Goal: Transaction & Acquisition: Purchase product/service

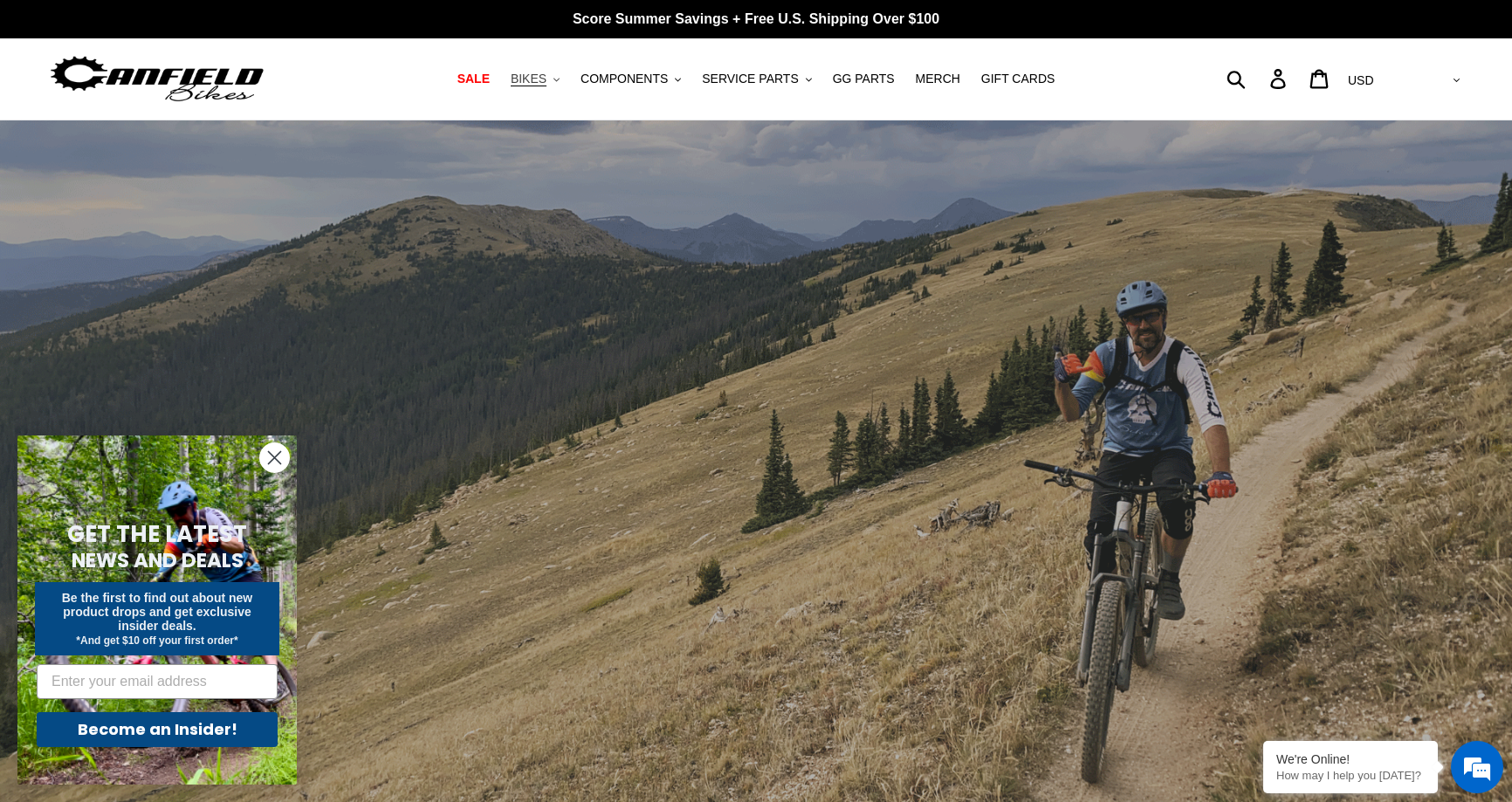
click at [564, 80] on button "BIKES .cls-1{fill:#231f20}" at bounding box center [535, 79] width 66 height 24
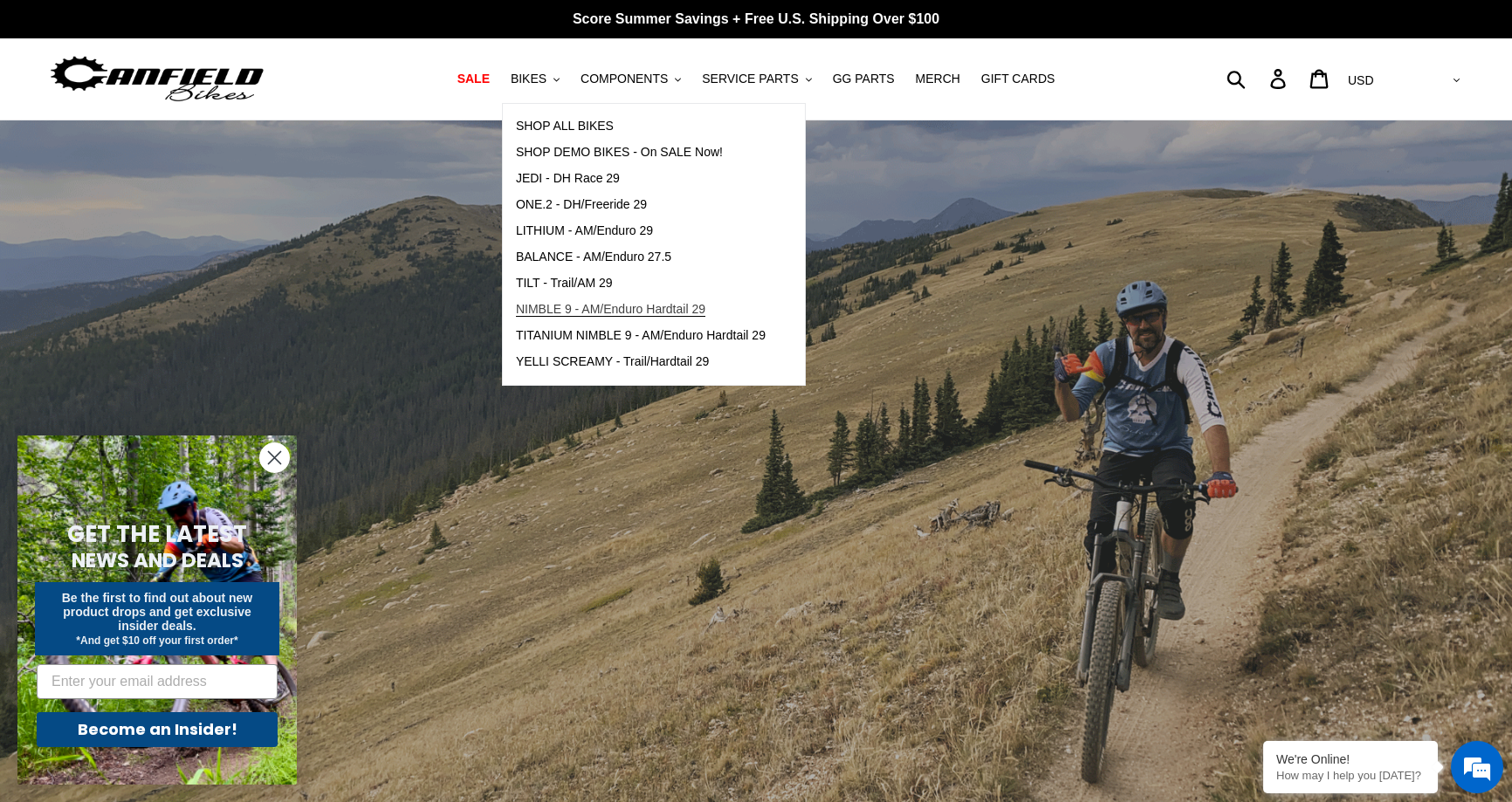
click at [633, 312] on span "NIMBLE 9 - AM/Enduro Hardtail 29" at bounding box center [611, 309] width 189 height 15
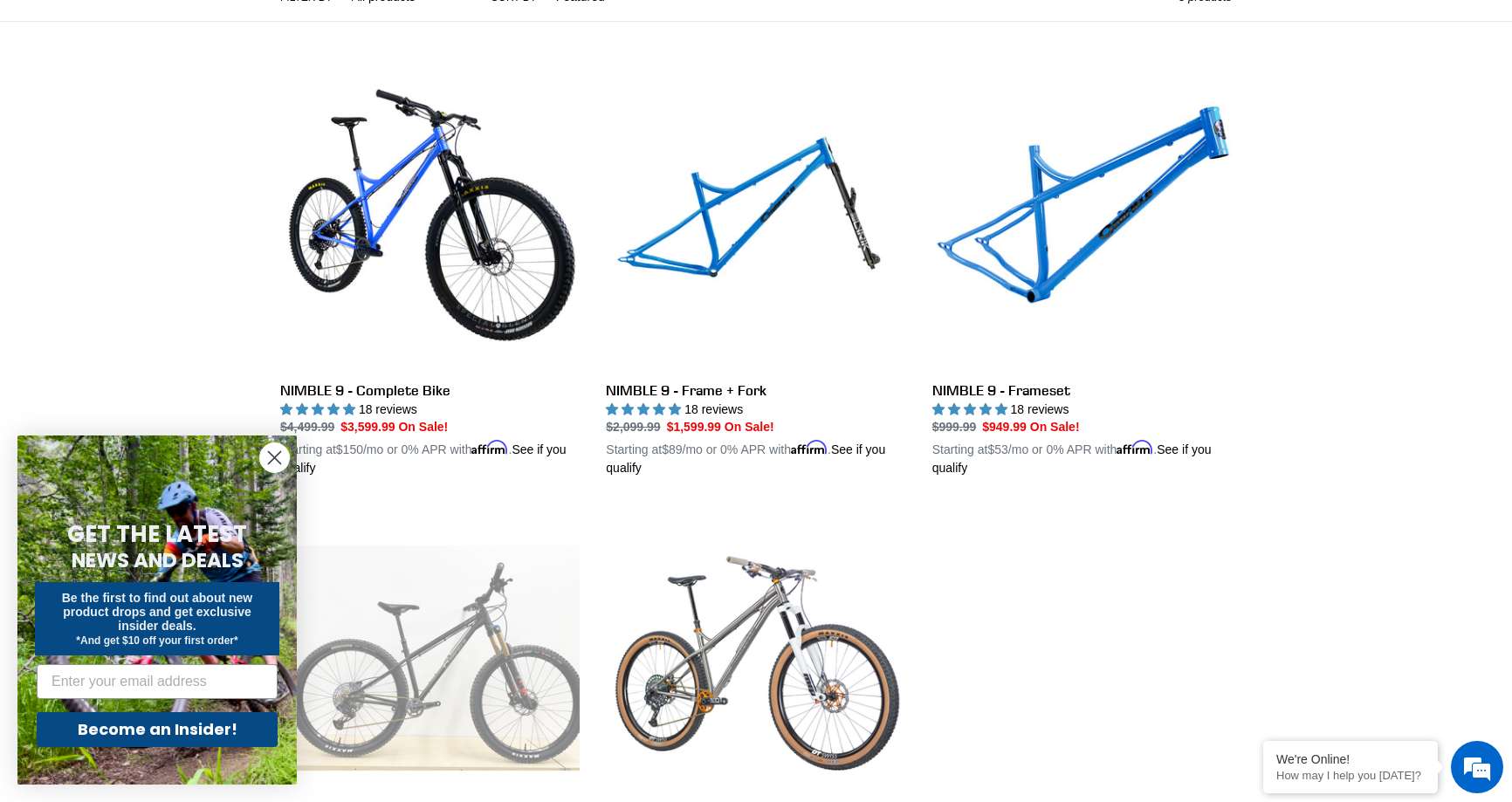
scroll to position [436, 0]
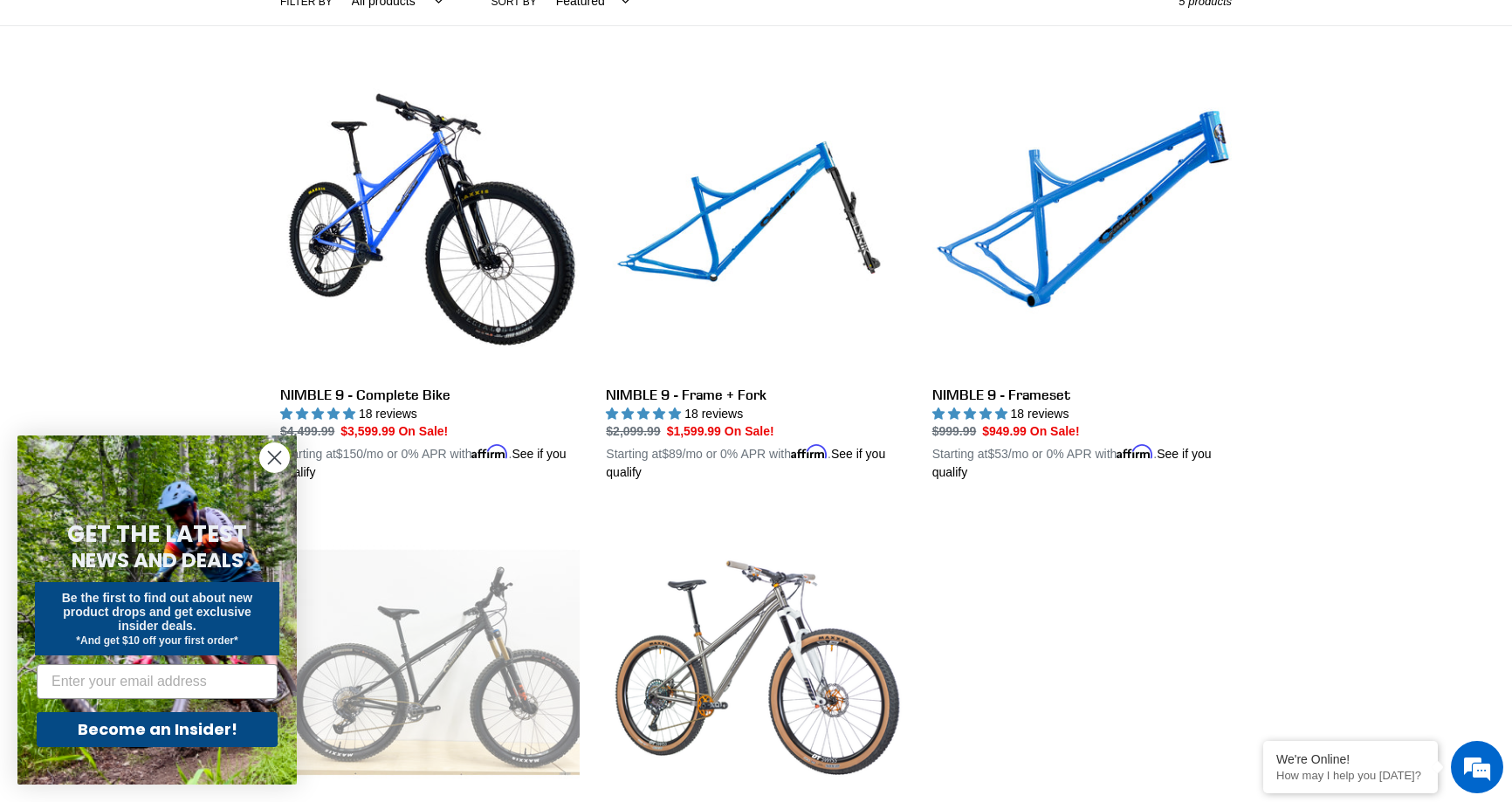
click at [267, 459] on circle "Close dialog" at bounding box center [274, 457] width 29 height 29
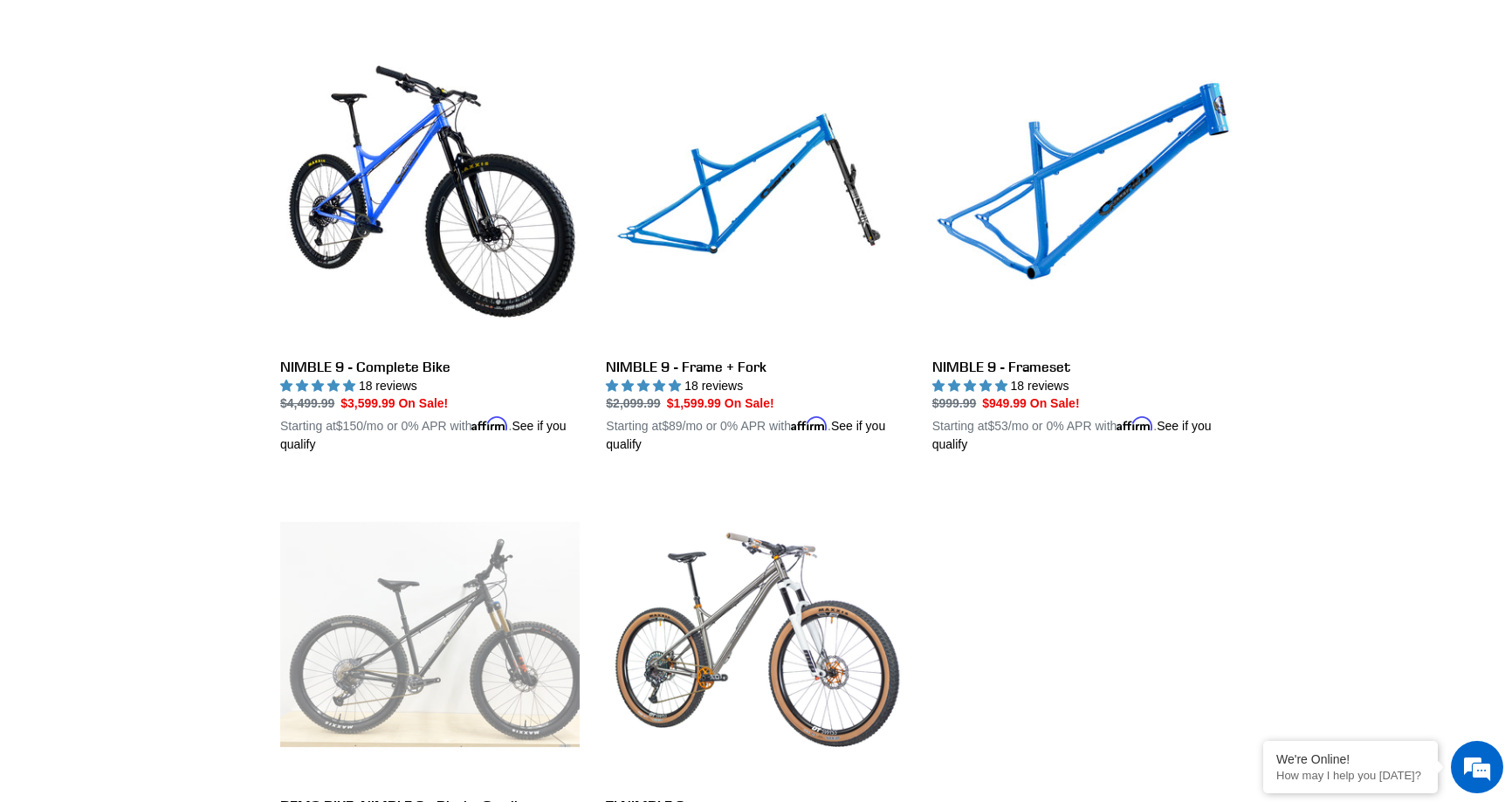
scroll to position [349, 0]
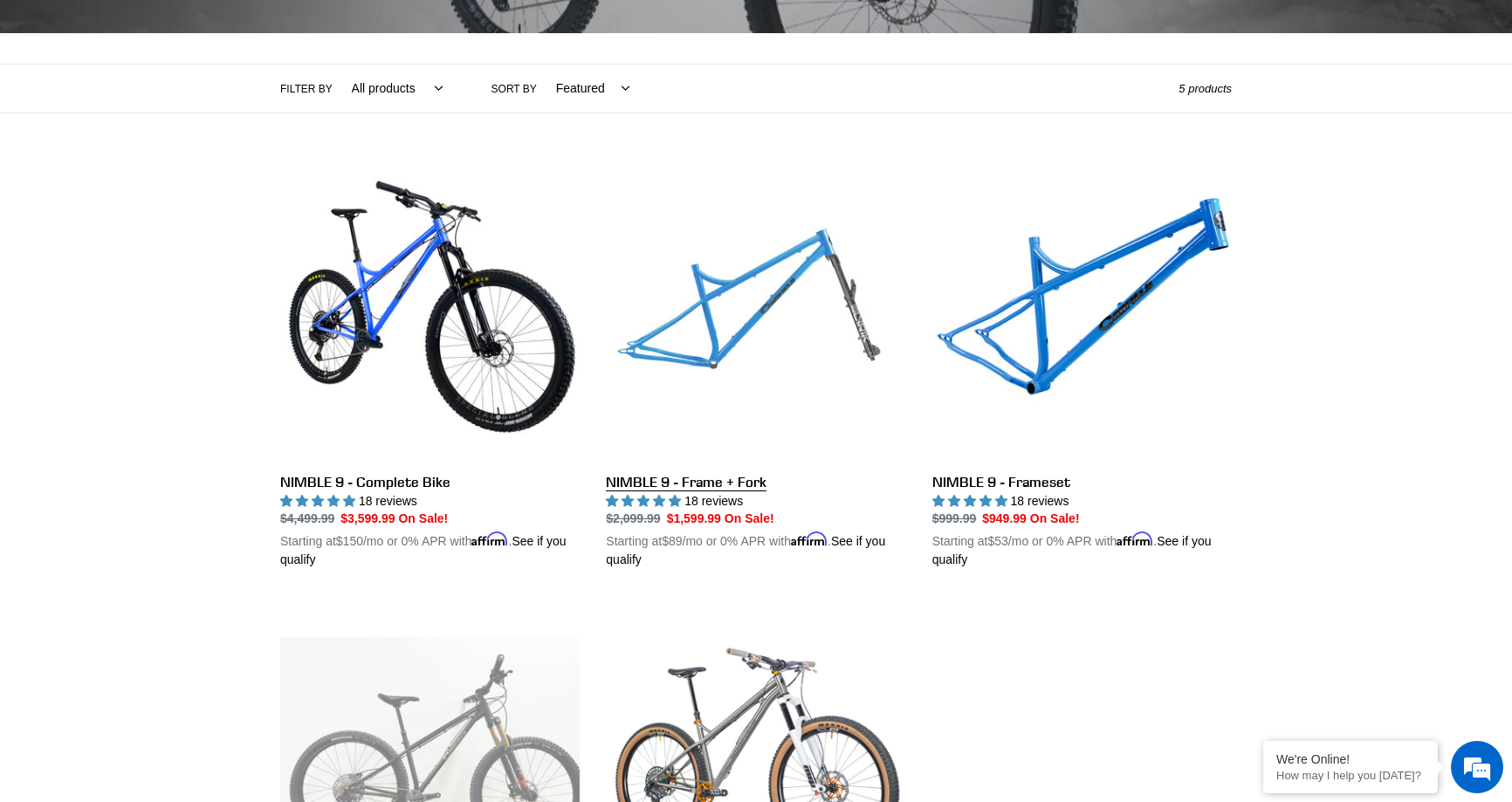
click at [725, 305] on link "NIMBLE 9 - Frame + Fork" at bounding box center [755, 366] width 299 height 408
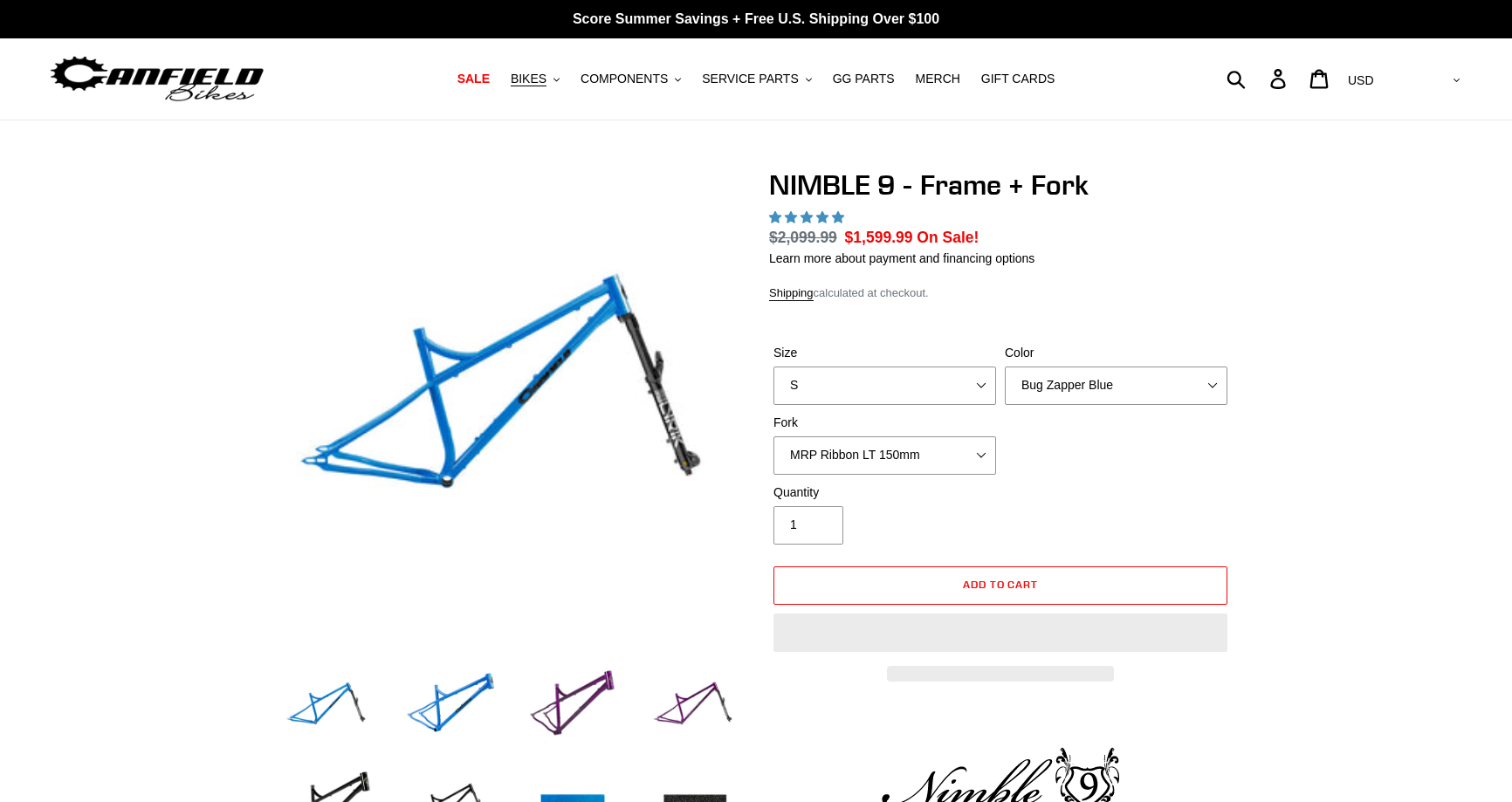
select select "highest-rating"
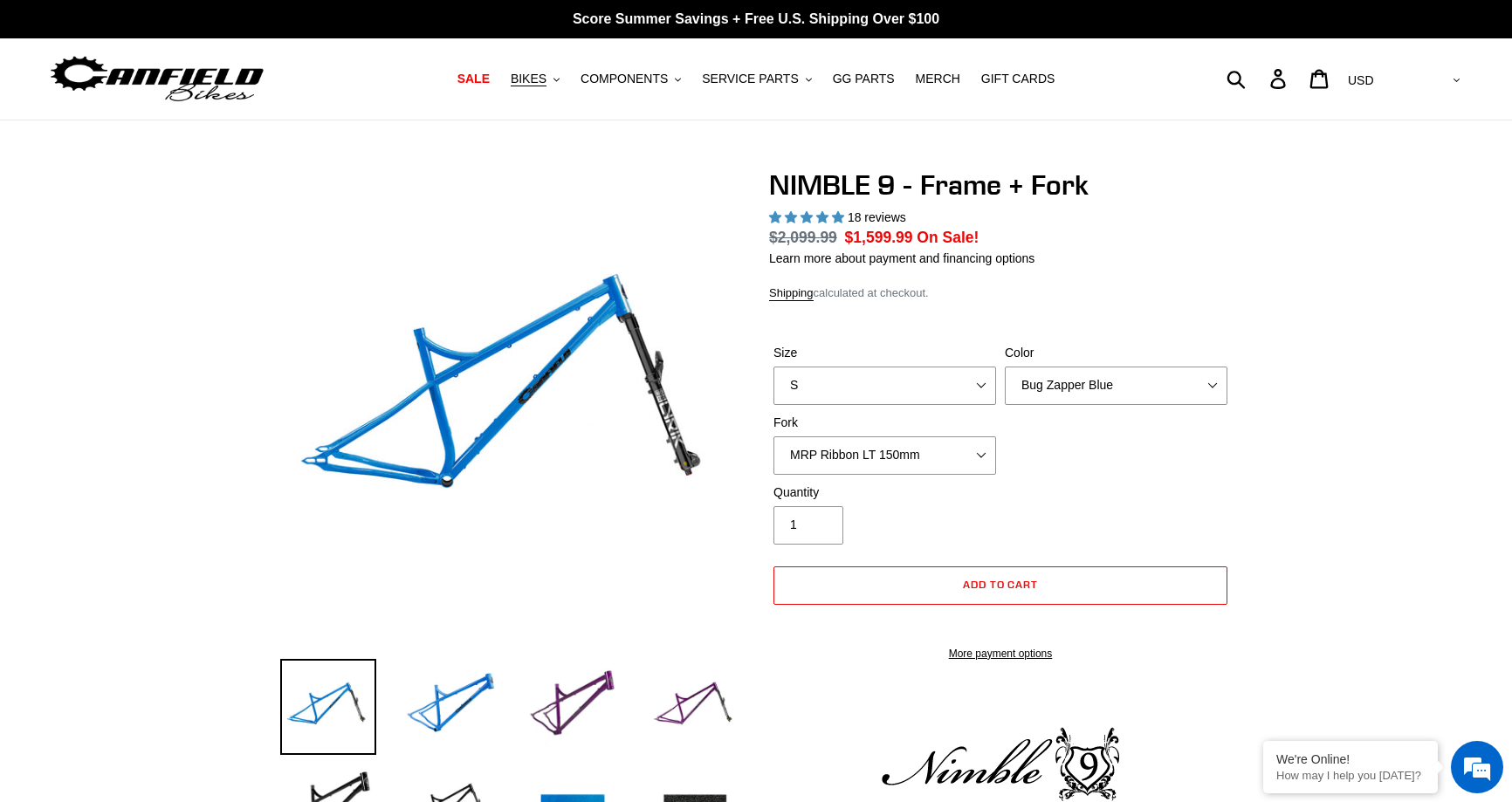
click at [894, 385] on div "Size S M L XL" at bounding box center [884, 375] width 231 height 61
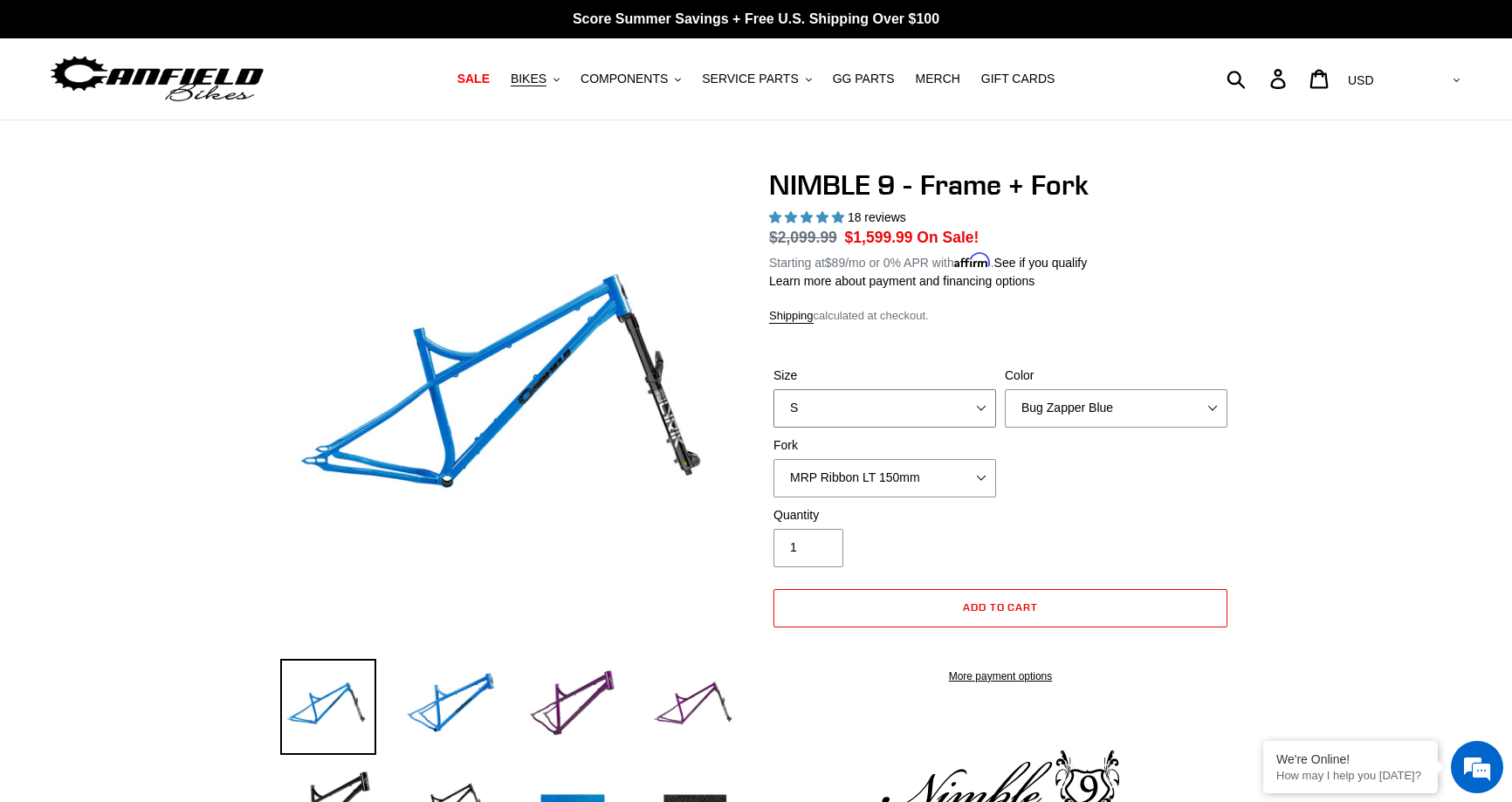
click at [869, 412] on select "S M L XL" at bounding box center [885, 408] width 223 height 38
select select "M"
click at [774, 390] on select "S M L XL" at bounding box center [885, 408] width 223 height 38
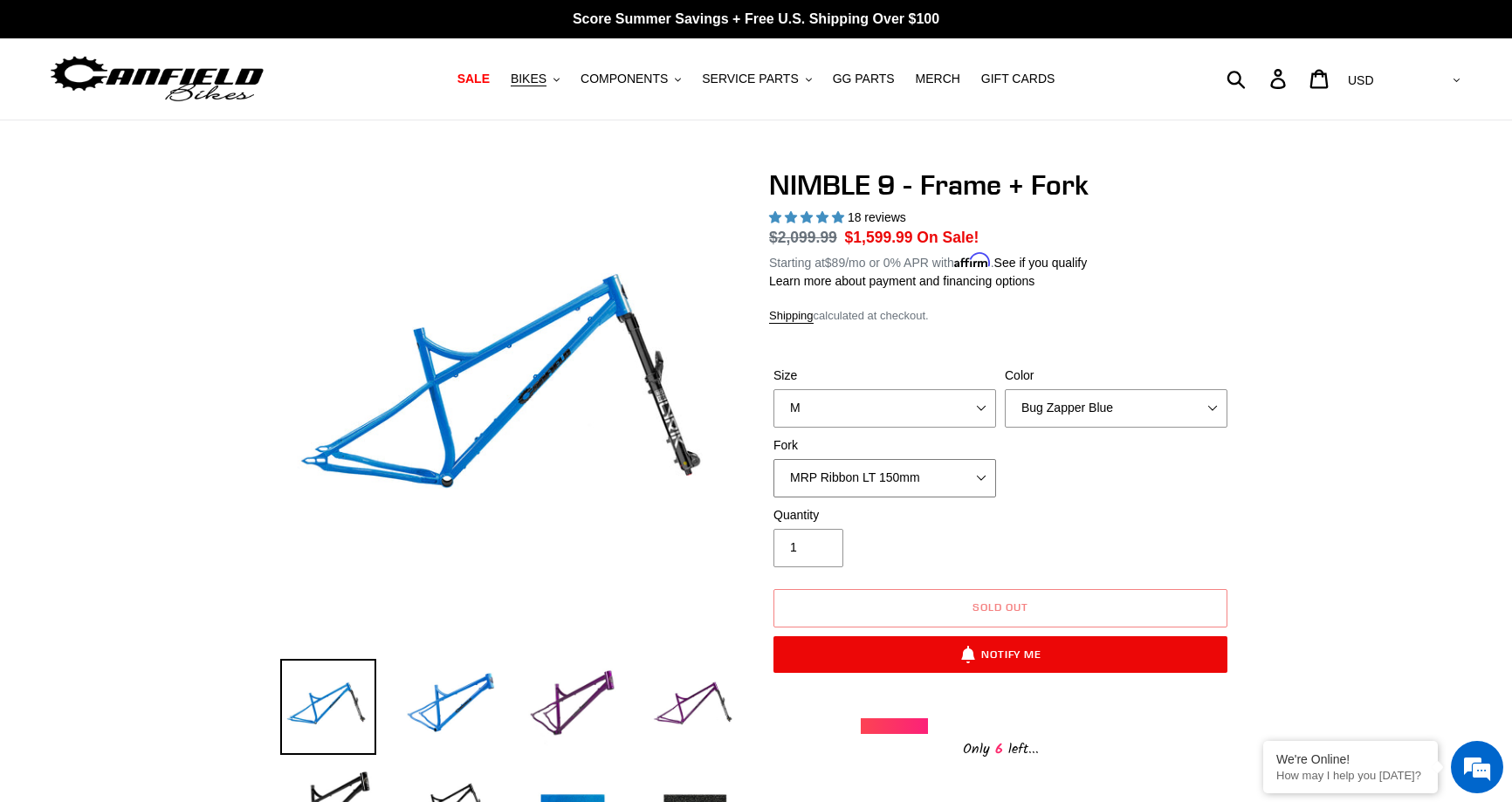
click at [845, 466] on select "MRP Ribbon LT 150mm Fox 36 Factory Grip X 150mm (Special Order) RockShox Lyrik …" at bounding box center [885, 477] width 223 height 38
click at [862, 472] on select "MRP Ribbon LT 150mm Fox 36 Factory Grip X 150mm (Special Order) RockShox Lyrik …" at bounding box center [885, 477] width 223 height 38
select select "Fox 36 SL Factory Grip X 140mm"
click at [774, 459] on select "MRP Ribbon LT 150mm Fox 36 Factory Grip X 150mm (Special Order) RockShox Lyrik …" at bounding box center [885, 477] width 223 height 38
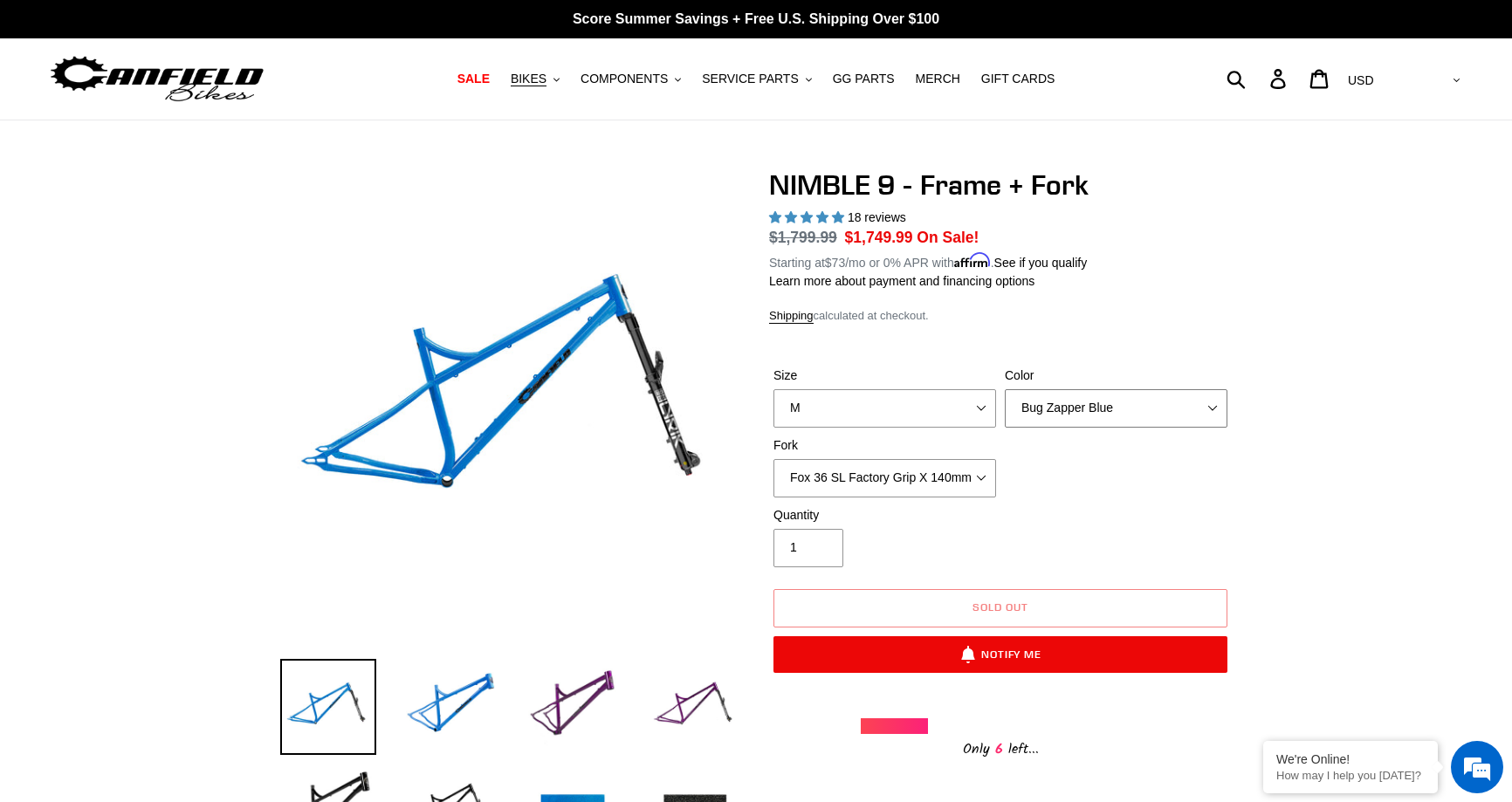
click at [1053, 397] on select "Bug Zapper Blue Purple Haze - Sold Out Galaxy Black" at bounding box center [1116, 408] width 223 height 38
click at [1005, 390] on select "Bug Zapper Blue Purple Haze - Sold Out Galaxy Black" at bounding box center [1116, 408] width 223 height 38
click at [1088, 396] on select "Bug Zapper Blue Purple Haze - Sold Out Galaxy Black" at bounding box center [1116, 408] width 223 height 38
select select "Galaxy Black"
click at [1005, 390] on select "Bug Zapper Blue Purple Haze - Sold Out Galaxy Black" at bounding box center [1116, 408] width 223 height 38
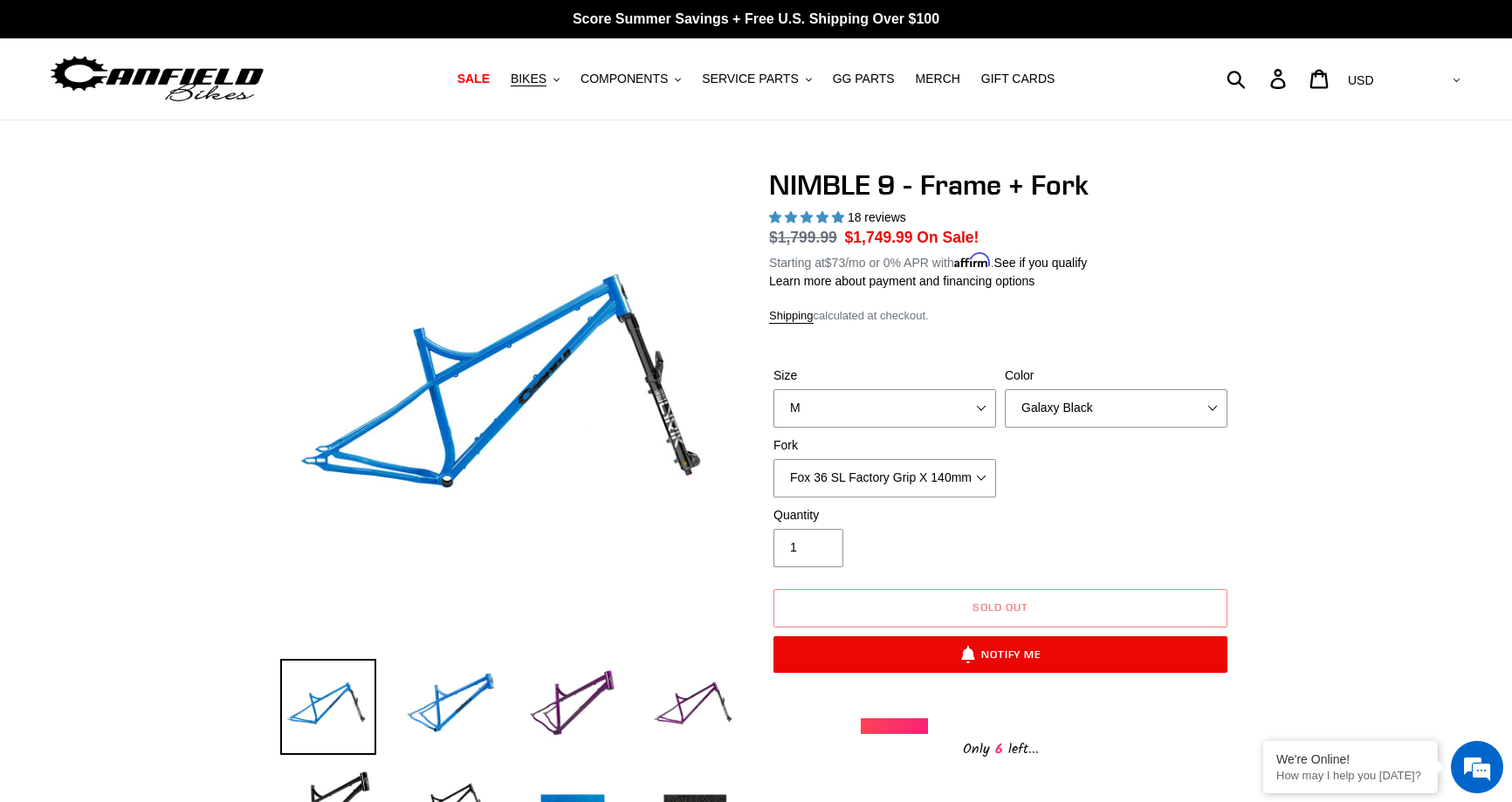
click at [944, 405] on select "S M L XL" at bounding box center [885, 408] width 223 height 38
select select "S"
click at [774, 390] on select "S M L XL" at bounding box center [885, 408] width 223 height 38
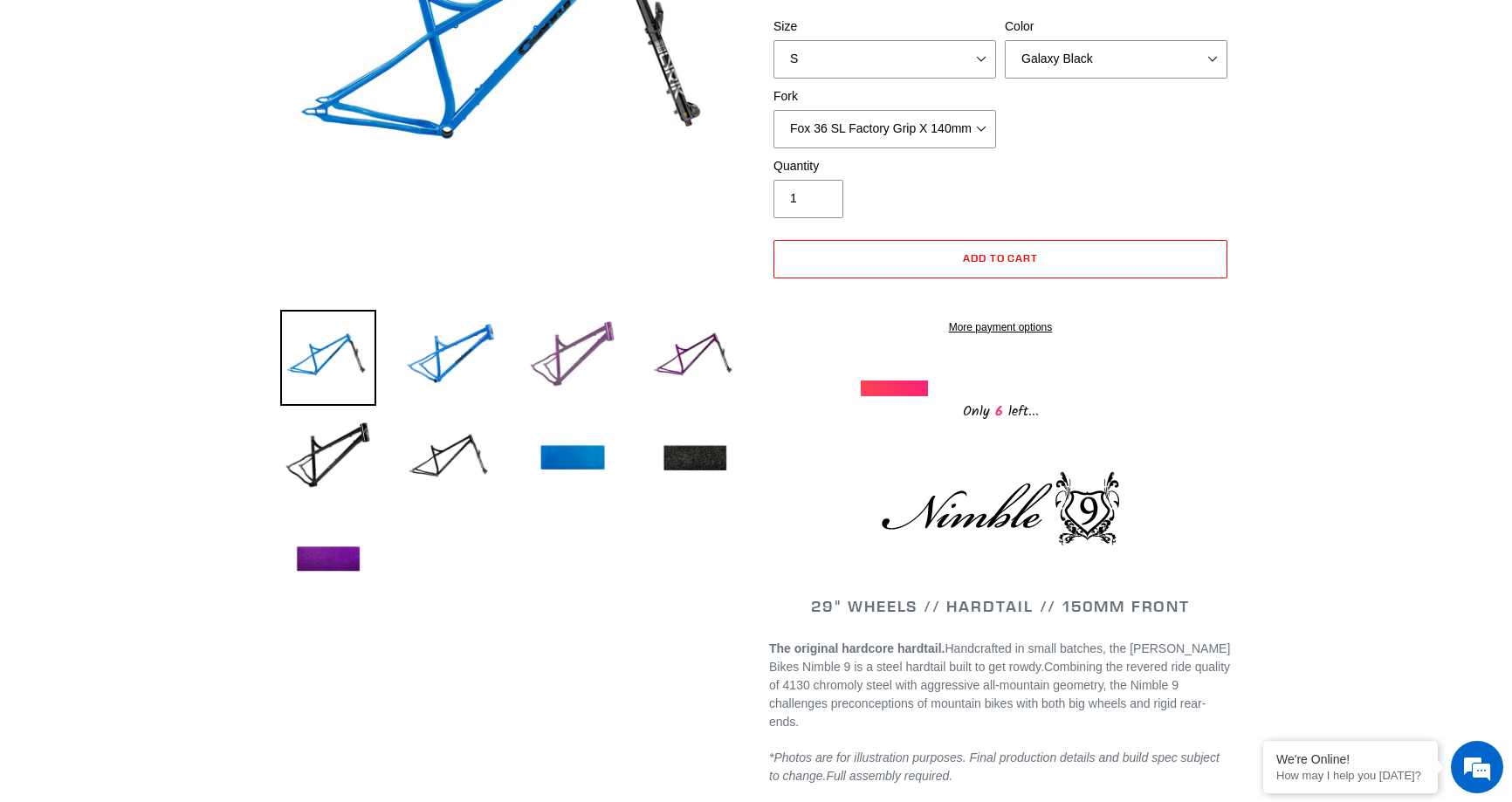
click at [576, 341] on img at bounding box center [572, 357] width 96 height 96
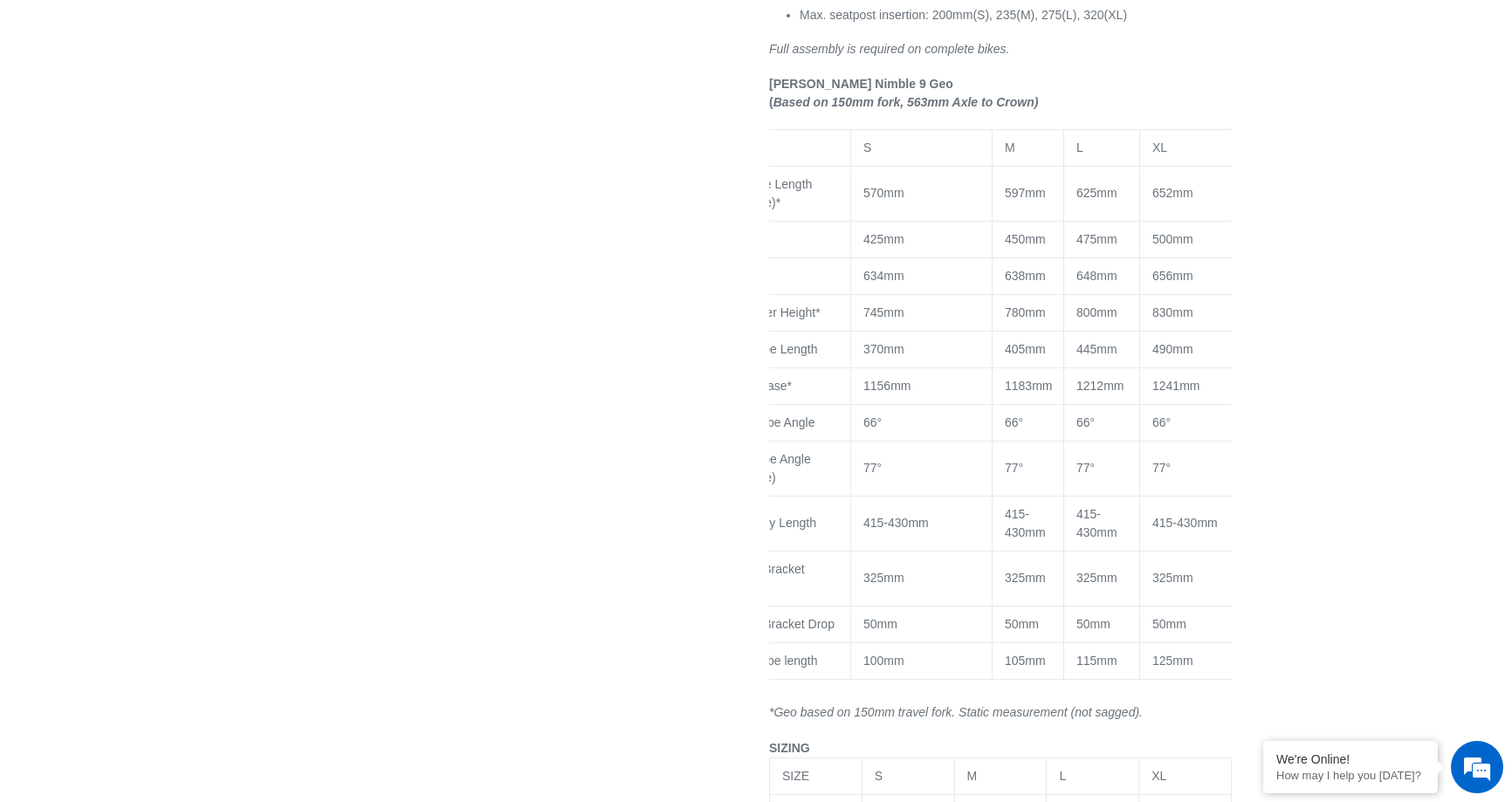
scroll to position [0, 83]
